Goal: Task Accomplishment & Management: Manage account settings

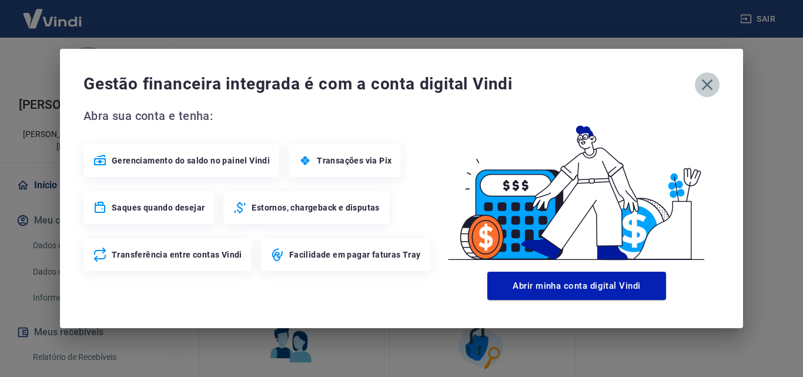
click at [704, 94] on icon "button" at bounding box center [706, 84] width 19 height 19
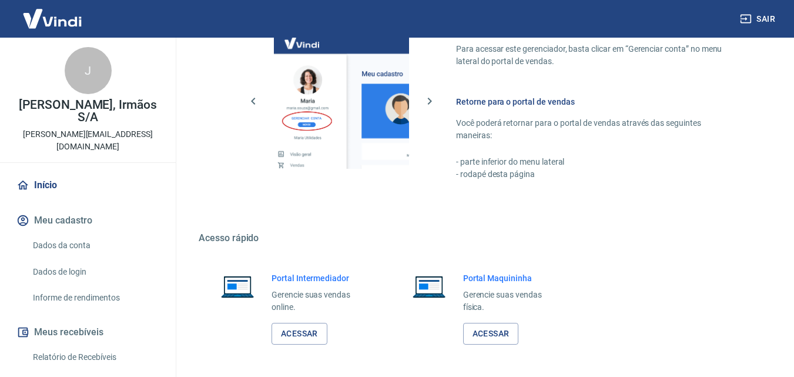
scroll to position [563, 0]
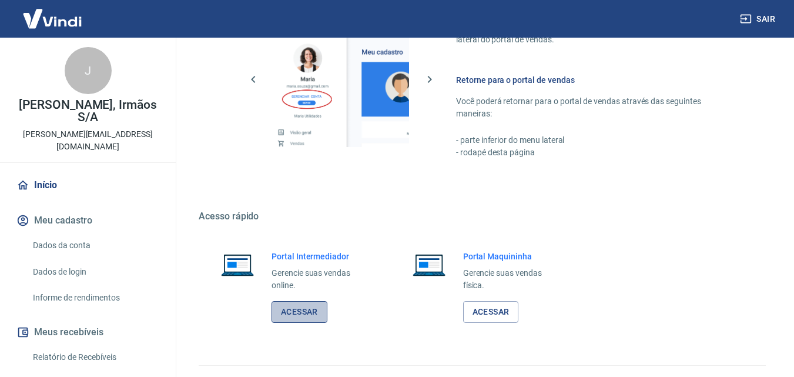
click at [295, 301] on link "Acessar" at bounding box center [299, 312] width 56 height 22
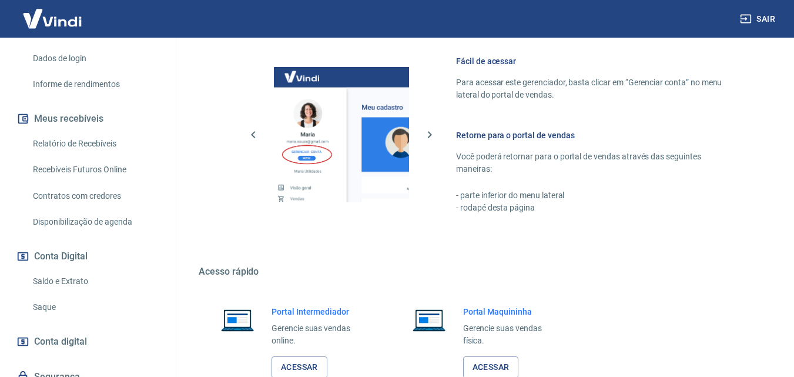
scroll to position [235, 0]
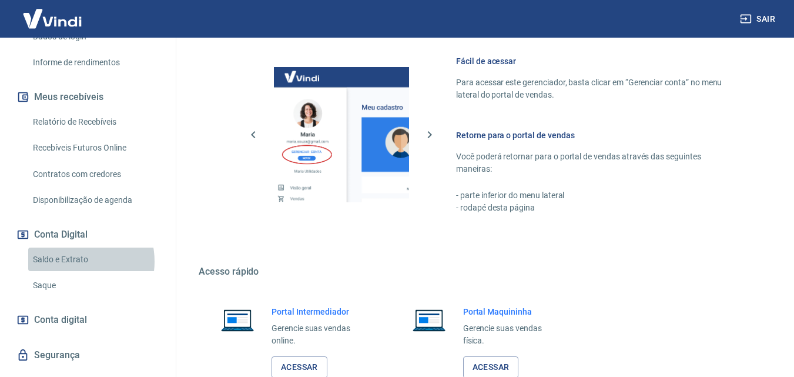
click at [76, 249] on link "Saldo e Extrato" at bounding box center [94, 259] width 133 height 24
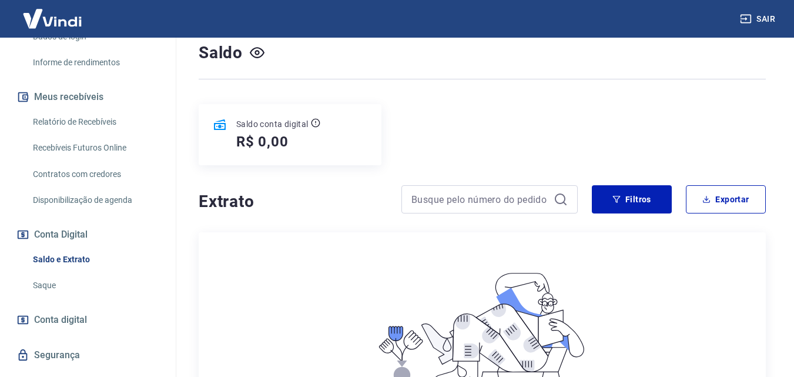
scroll to position [75, 0]
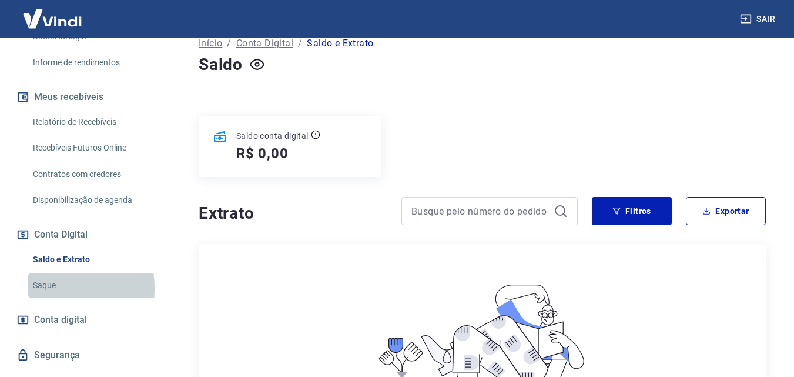
click at [47, 276] on link "Saque" at bounding box center [94, 285] width 133 height 24
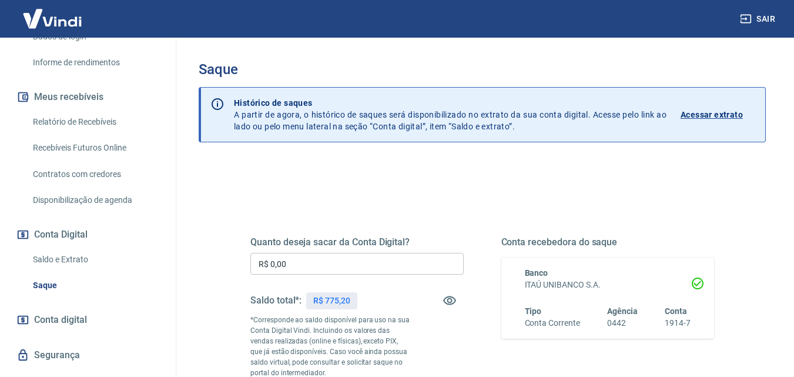
click at [298, 260] on input "R$ 0,00" at bounding box center [356, 264] width 213 height 22
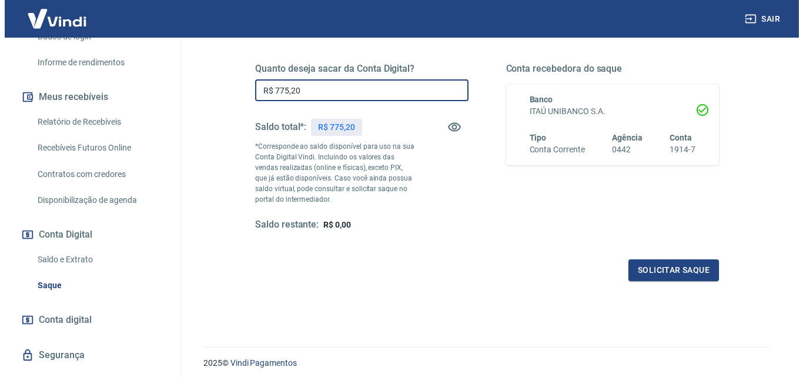
scroll to position [176, 0]
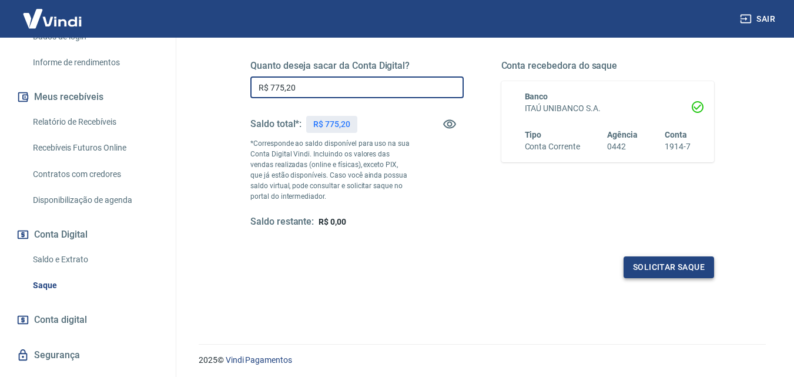
type input "R$ 775,20"
click at [663, 270] on button "Solicitar saque" at bounding box center [668, 267] width 90 height 22
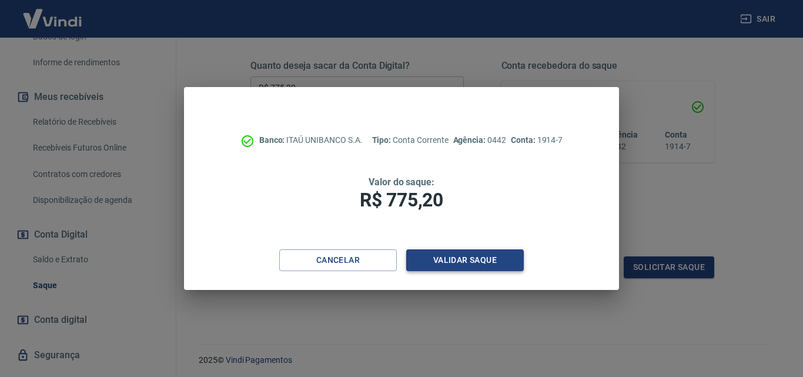
click at [453, 257] on button "Validar saque" at bounding box center [464, 260] width 117 height 22
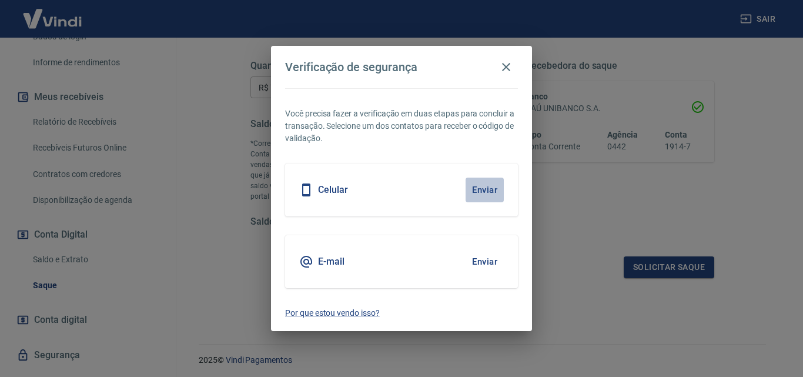
click at [479, 190] on button "Enviar" at bounding box center [484, 189] width 38 height 25
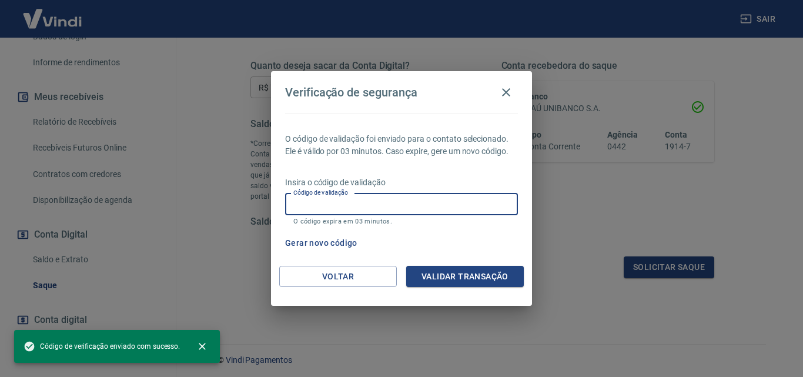
click at [436, 203] on input "Código de validação" at bounding box center [401, 204] width 233 height 22
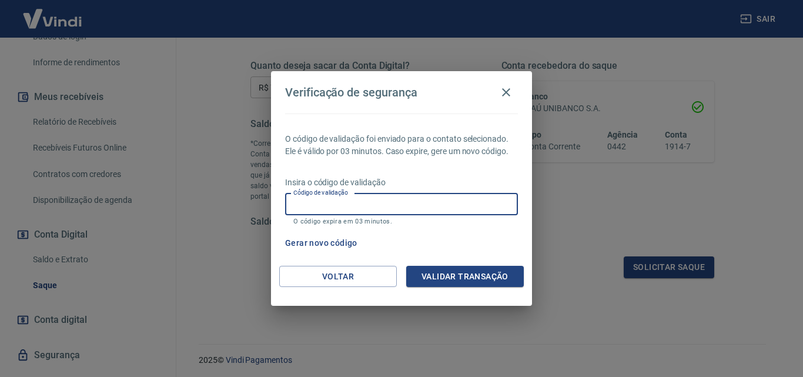
click at [436, 203] on input "Código de validação" at bounding box center [401, 204] width 233 height 22
type input "347508"
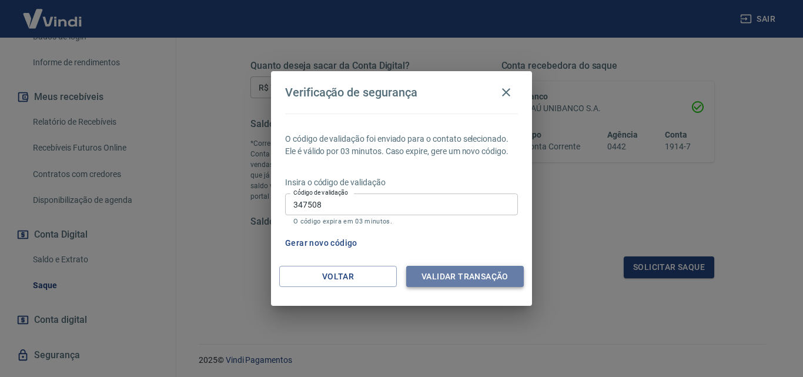
click at [471, 282] on button "Validar transação" at bounding box center [464, 277] width 117 height 22
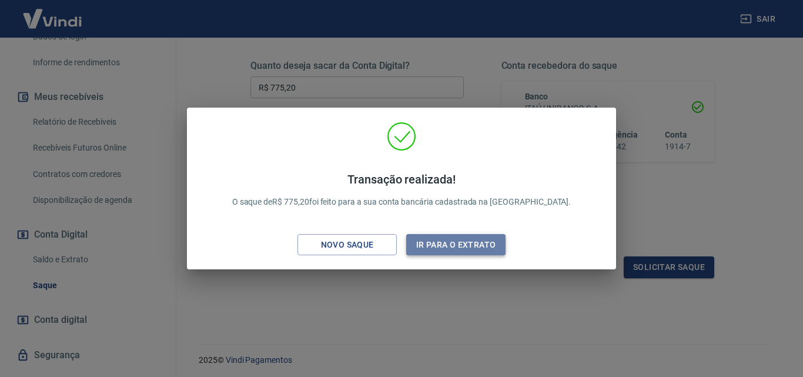
click at [443, 243] on button "Ir para o extrato" at bounding box center [455, 245] width 99 height 22
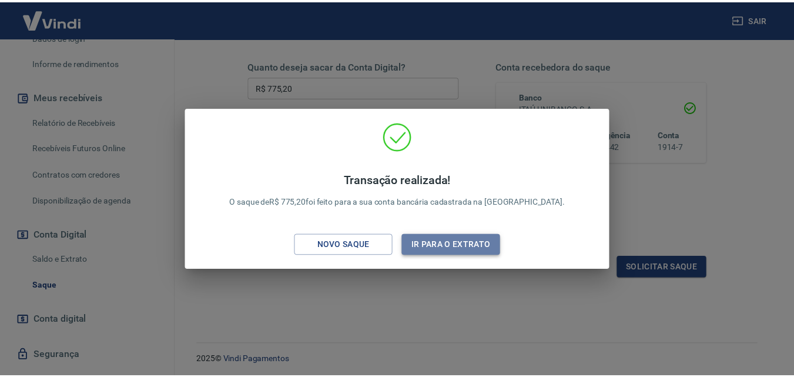
scroll to position [201, 0]
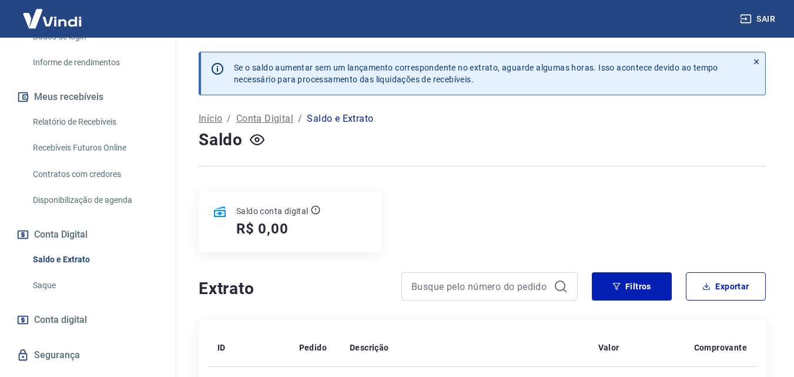
scroll to position [249, 0]
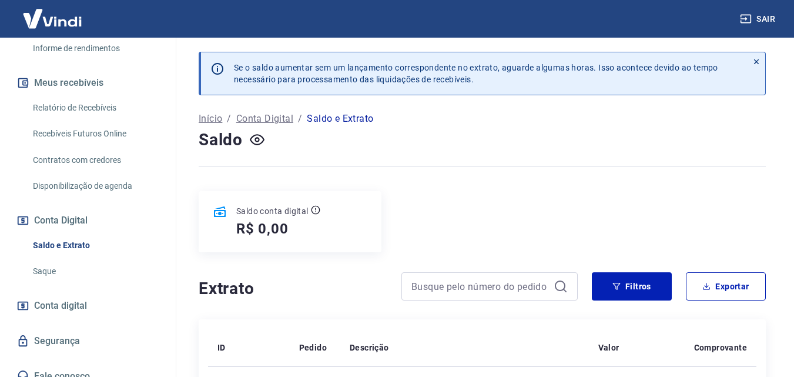
click at [72, 233] on link "Saldo e Extrato" at bounding box center [94, 245] width 133 height 24
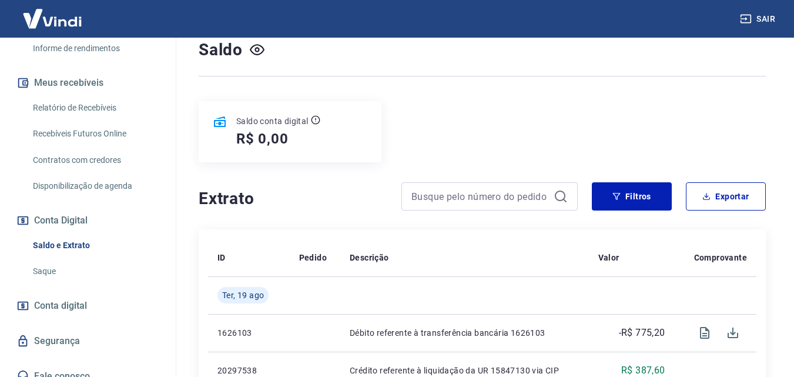
scroll to position [176, 0]
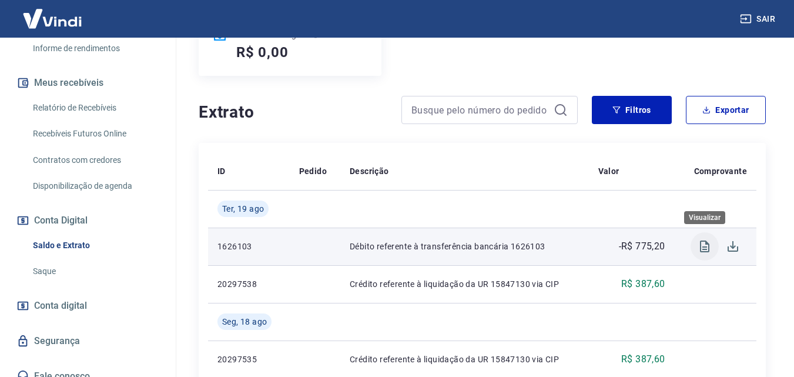
click at [708, 244] on icon "Visualizar" at bounding box center [704, 246] width 9 height 12
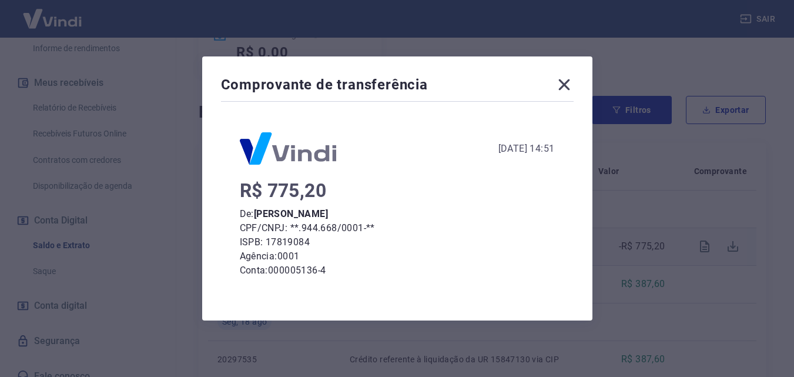
click at [568, 81] on icon at bounding box center [564, 84] width 19 height 19
